Goal: Task Accomplishment & Management: Use online tool/utility

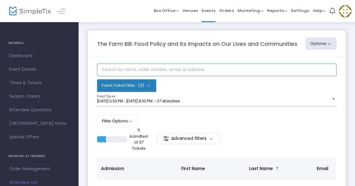
click at [217, 67] on input "text" at bounding box center [216, 70] width 239 height 13
type input "lauren"
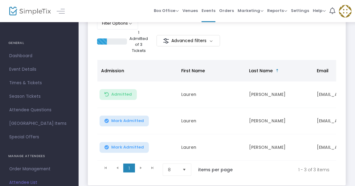
scroll to position [98, 0]
click at [122, 120] on span "Mark Admitted" at bounding box center [127, 120] width 33 height 5
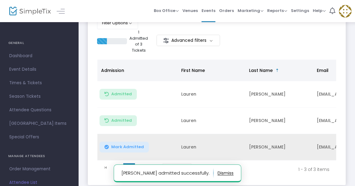
click at [121, 145] on span "Mark Admitted" at bounding box center [127, 147] width 33 height 5
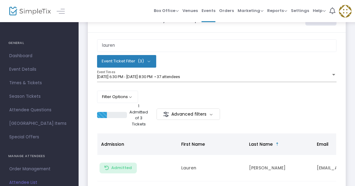
scroll to position [24, 0]
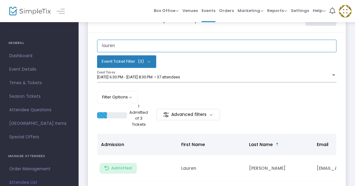
click at [274, 45] on input "lauren" at bounding box center [216, 46] width 239 height 13
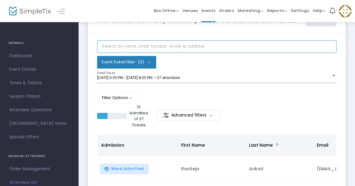
scroll to position [23, 0]
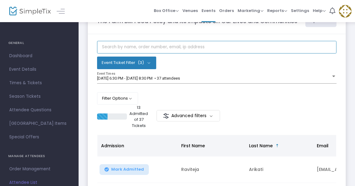
click at [145, 46] on input "text" at bounding box center [216, 47] width 239 height 13
type input "[PERSON_NAME]"
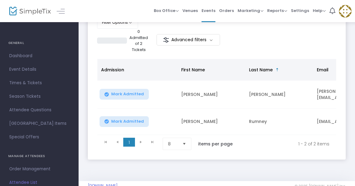
scroll to position [109, 0]
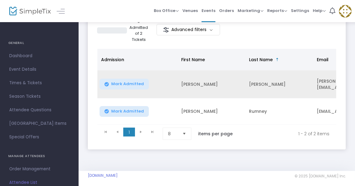
click at [128, 86] on button "Mark Admitted" at bounding box center [123, 84] width 49 height 11
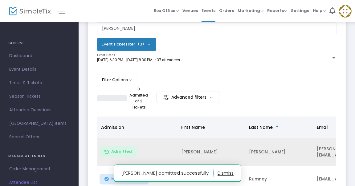
scroll to position [40, 0]
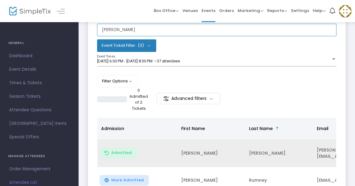
click at [184, 33] on input "[PERSON_NAME]" at bounding box center [216, 30] width 239 height 13
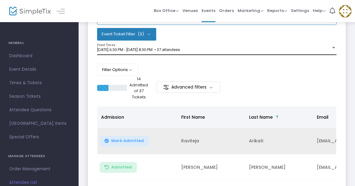
scroll to position [27, 0]
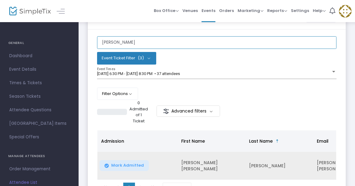
type input "[PERSON_NAME]"
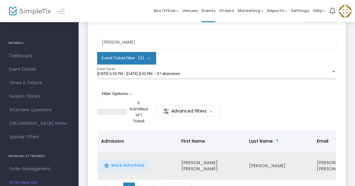
click at [122, 163] on span "Mark Admitted" at bounding box center [127, 165] width 33 height 5
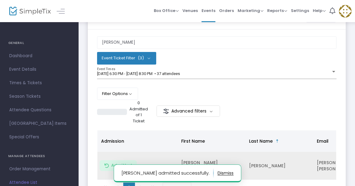
scroll to position [0, 192]
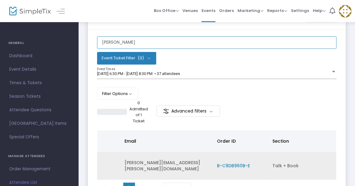
click at [202, 45] on input "[PERSON_NAME]" at bounding box center [216, 42] width 239 height 13
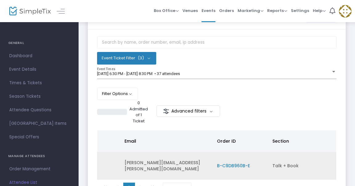
click at [0, 0] on span at bounding box center [0, 0] width 0 height 0
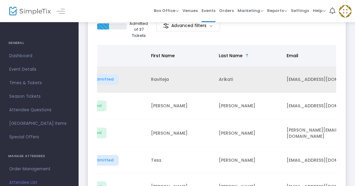
scroll to position [0, 0]
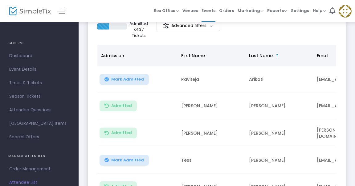
click at [128, 54] on span "Admission" at bounding box center [137, 55] width 80 height 11
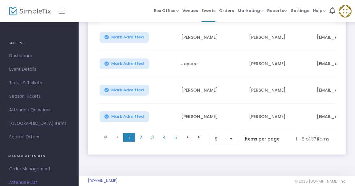
scroll to position [252, 0]
